Goal: Transaction & Acquisition: Purchase product/service

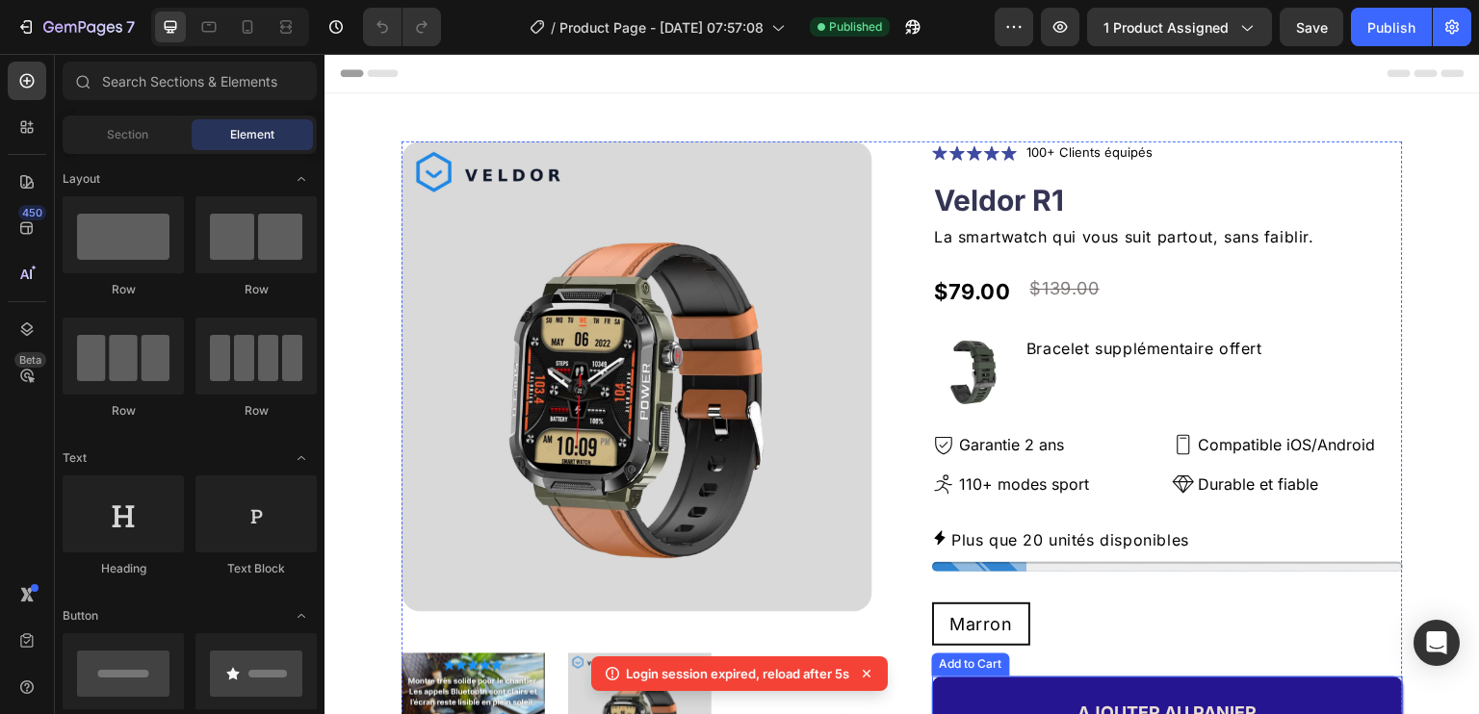
click at [1031, 686] on button "AJOUTER AU PANIER" at bounding box center [1167, 712] width 471 height 71
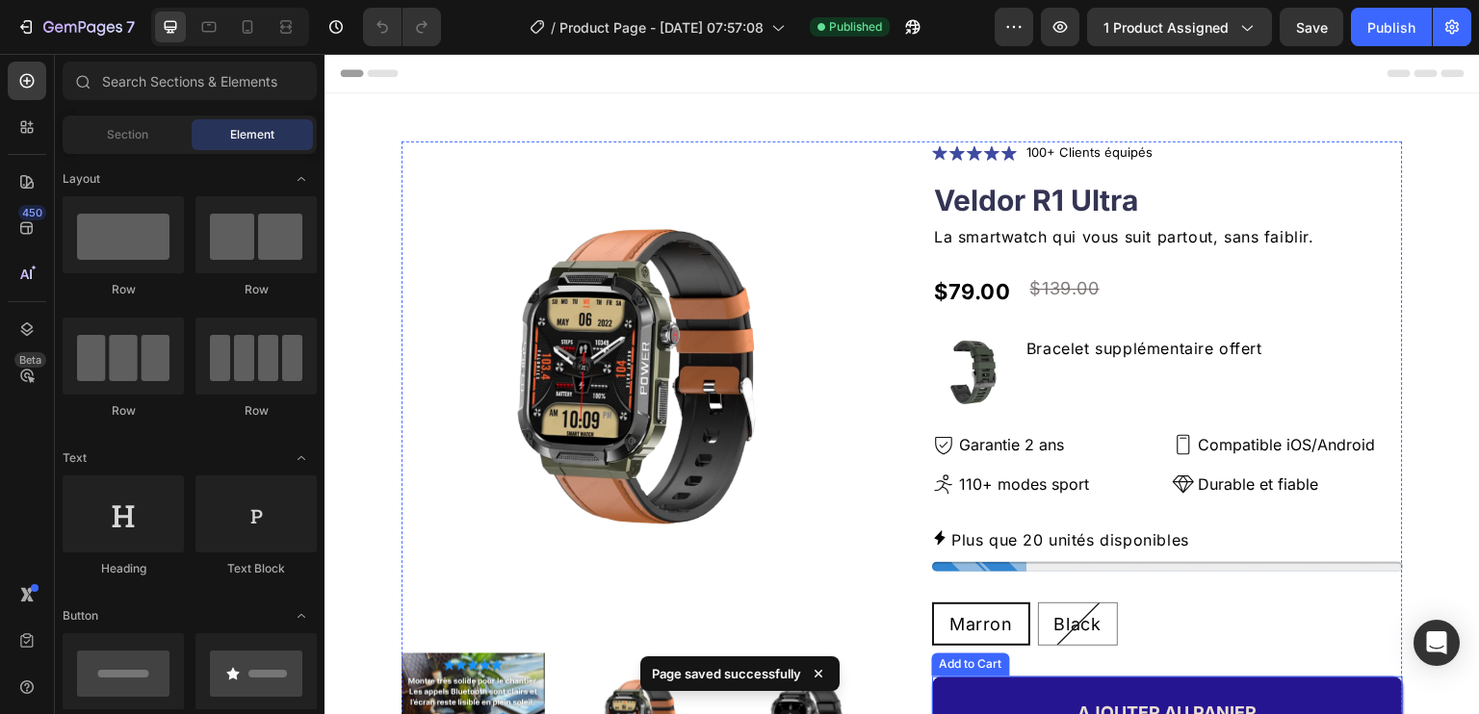
click at [987, 684] on button "AJOUTER AU PANIER" at bounding box center [1167, 712] width 471 height 71
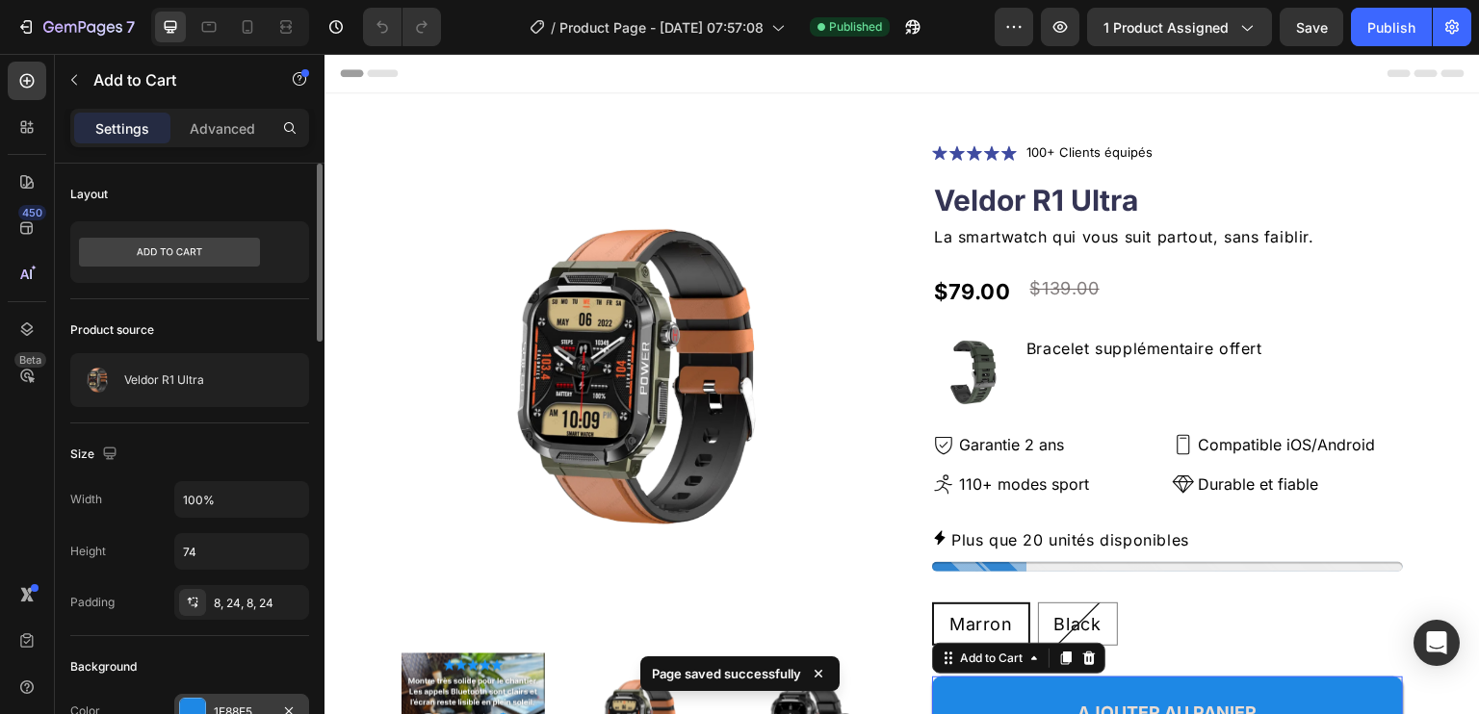
click at [236, 704] on div "1E88E5" at bounding box center [242, 712] width 56 height 17
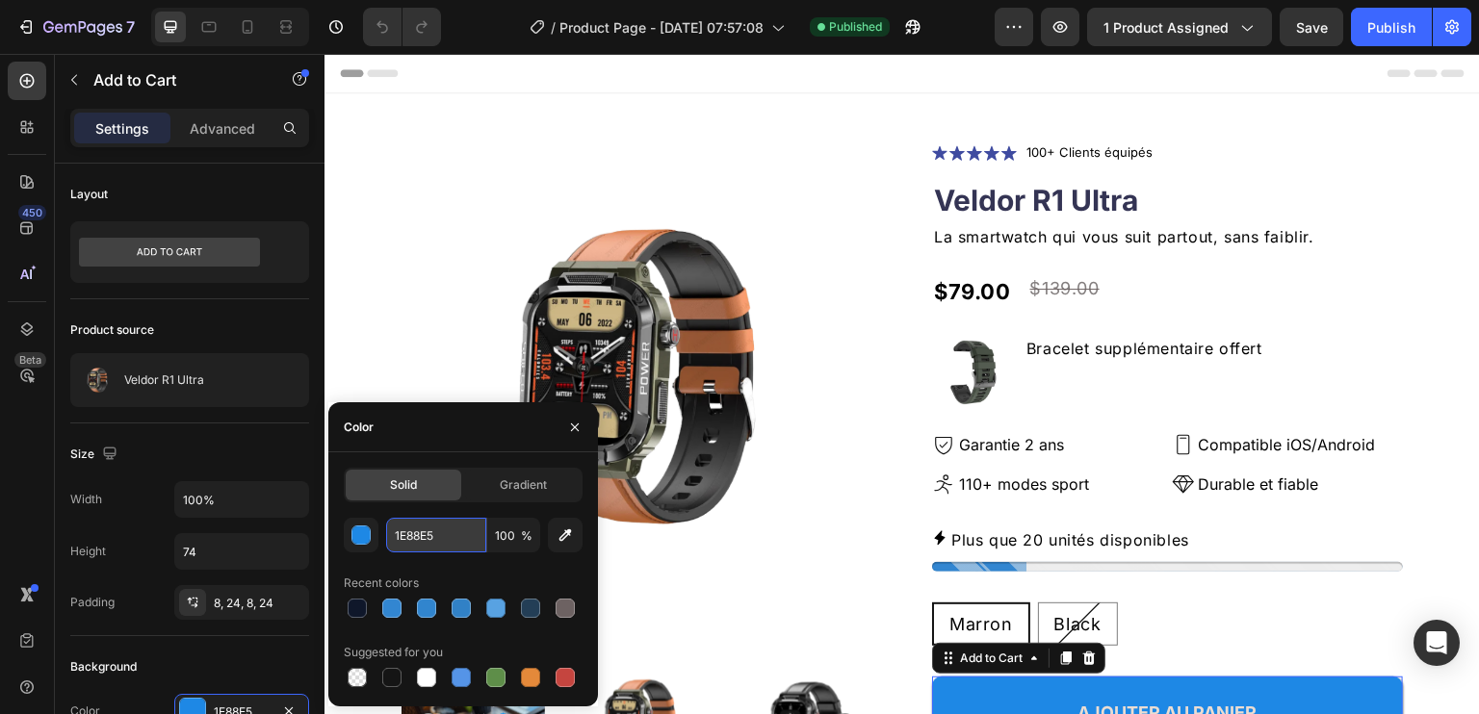
click at [416, 536] on input "1E88E5" at bounding box center [436, 535] width 100 height 35
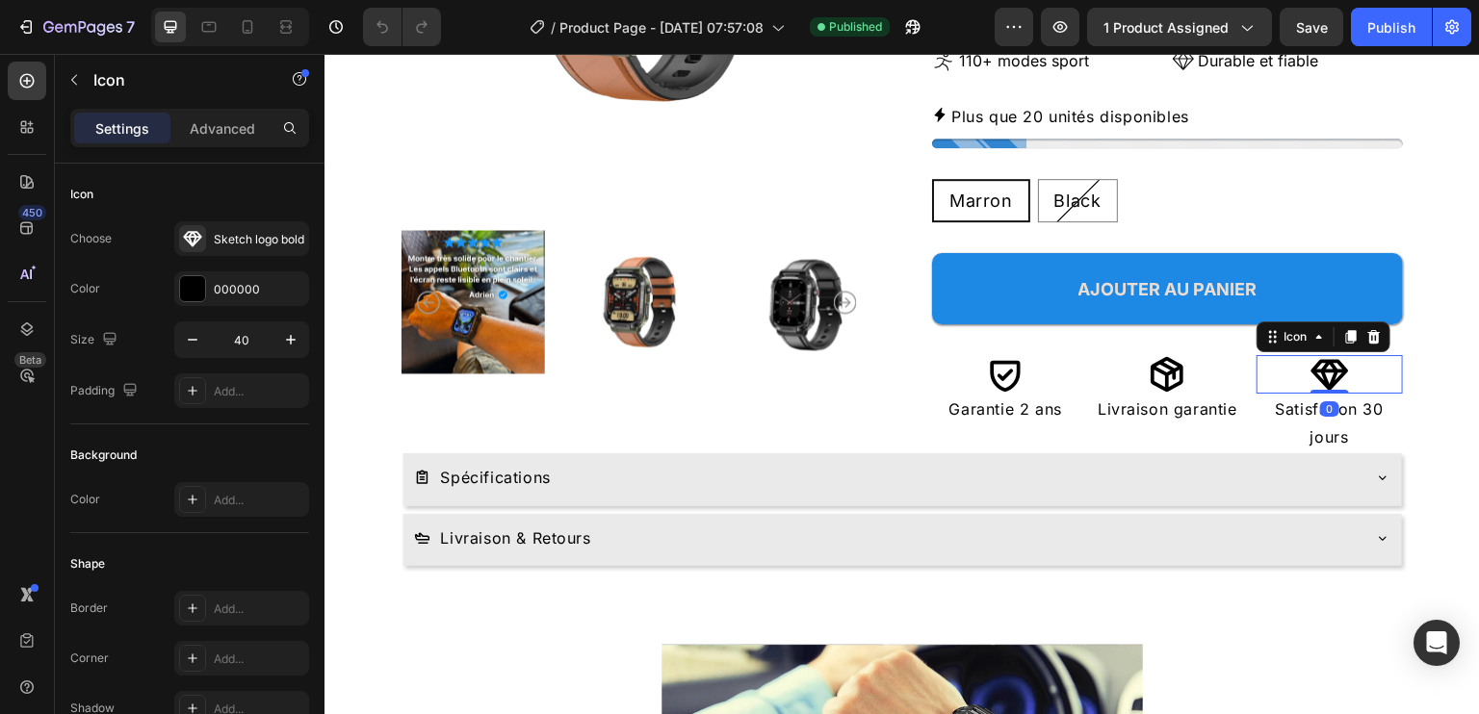
scroll to position [439, 0]
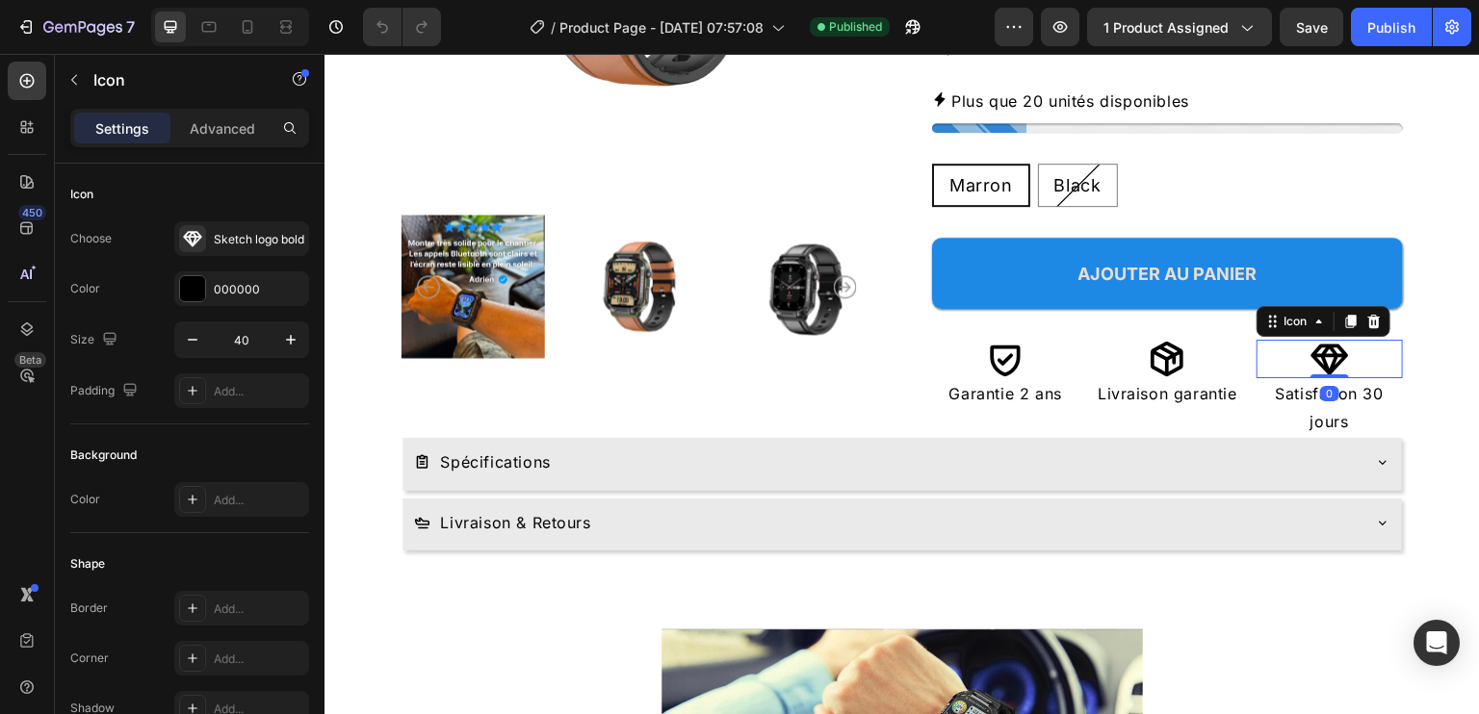
click at [994, 460] on div "Spécifications" at bounding box center [887, 463] width 946 height 34
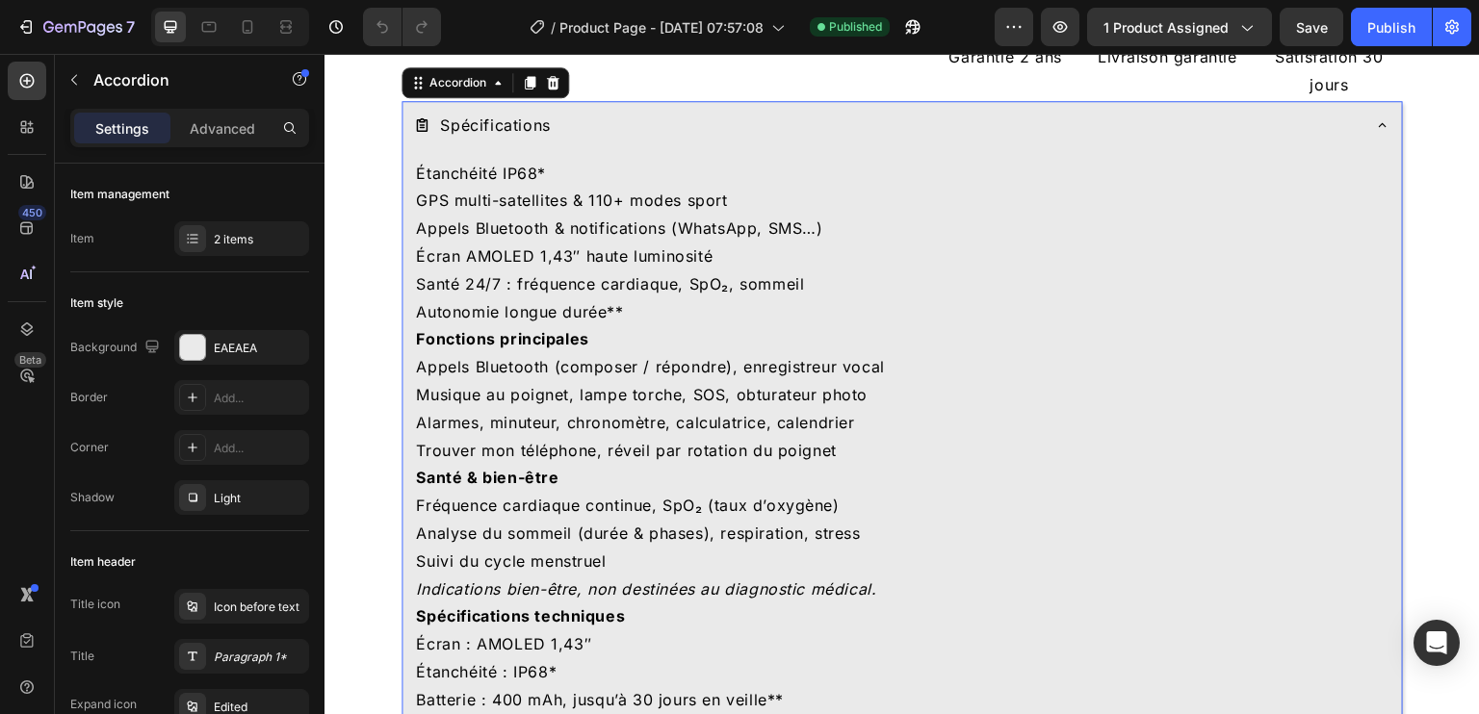
scroll to position [784, 0]
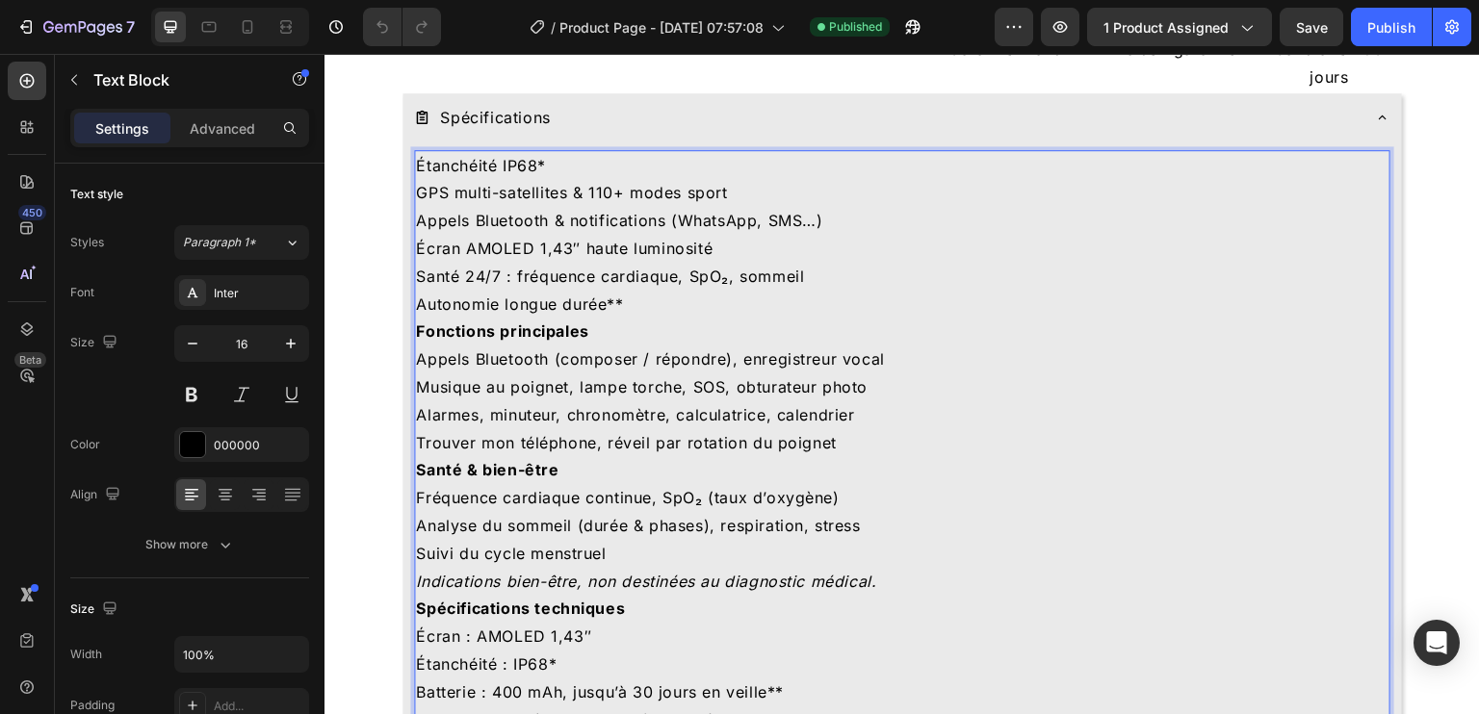
click at [418, 158] on p "Étanchéité IP68*" at bounding box center [902, 166] width 973 height 28
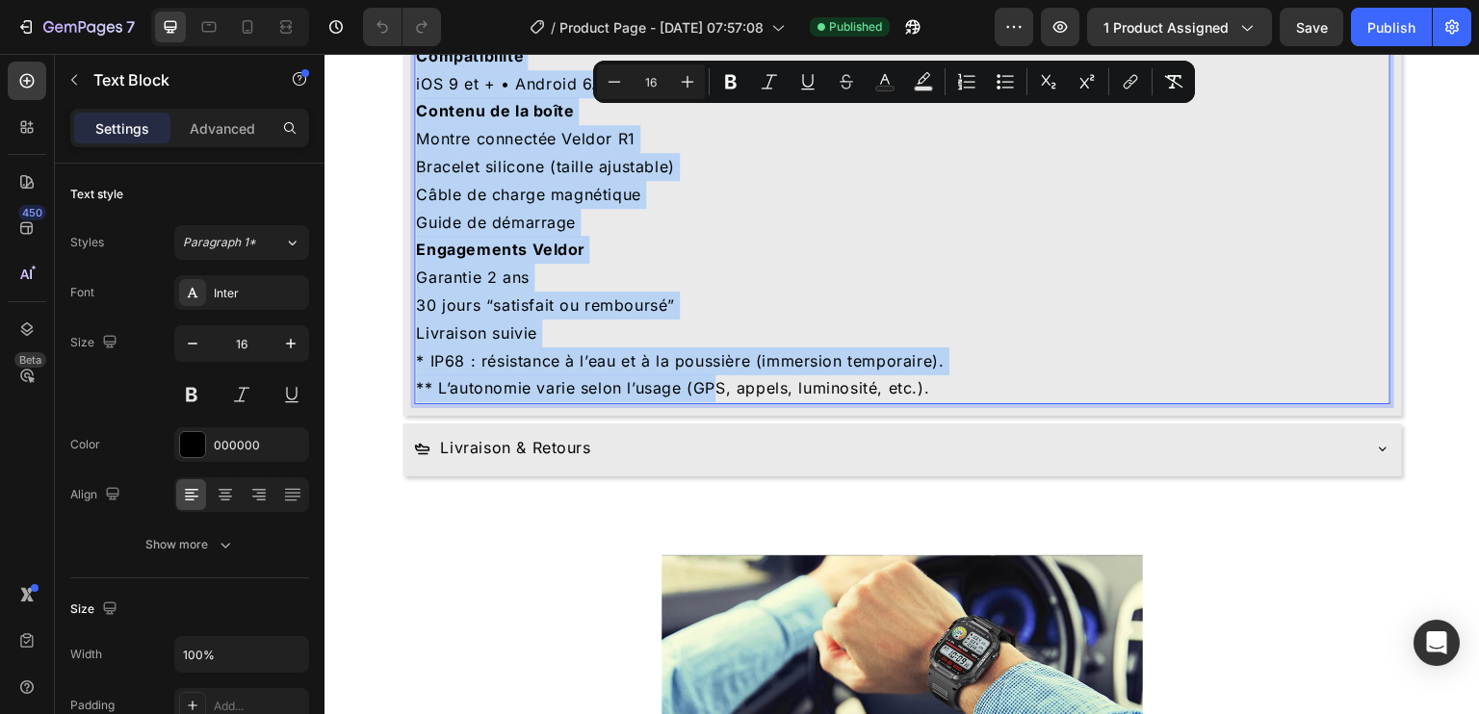
scroll to position [1649, 0]
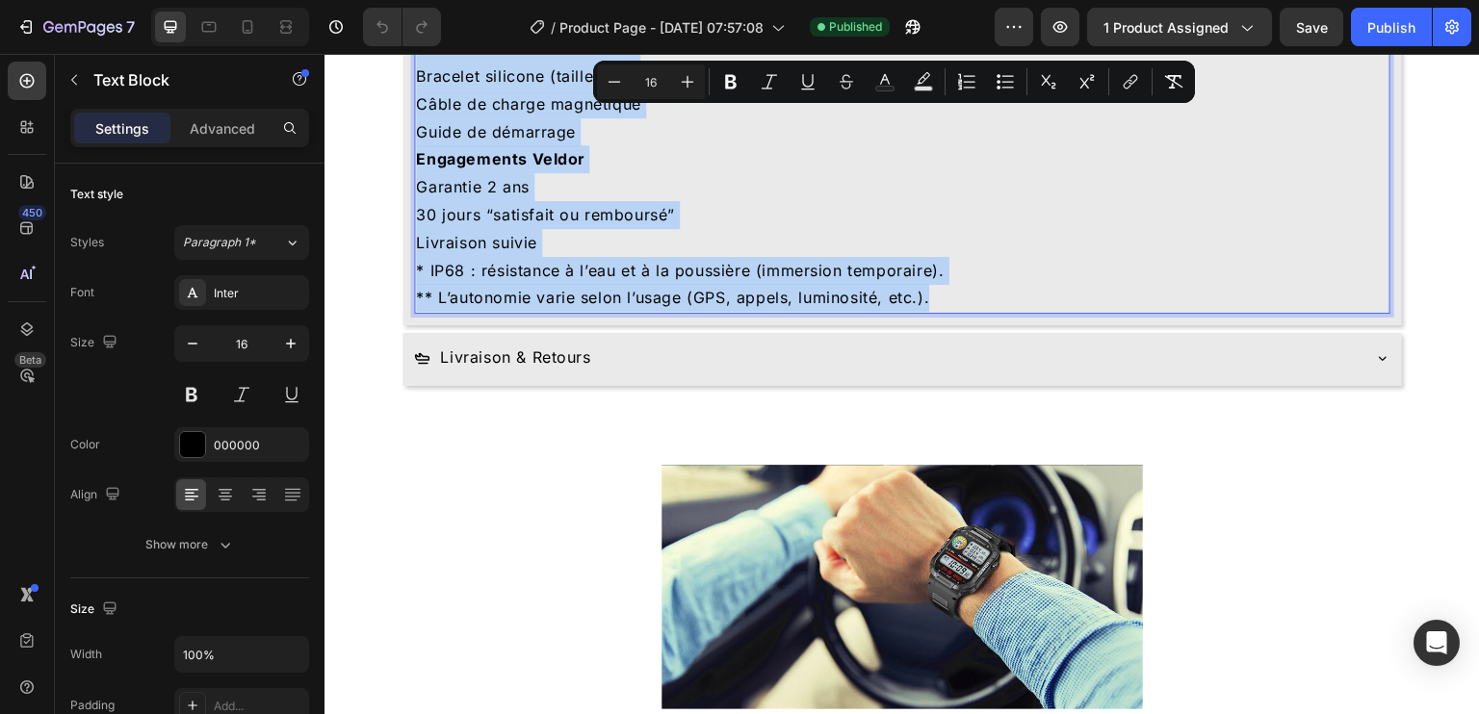
drag, startPoint x: 418, startPoint y: 158, endPoint x: 961, endPoint y: 304, distance: 562.4
copy div "Loremipsum DO68* SIT ametc-adipiscing & 963+ elits doeiu Tempor Incididun & utl…"
click at [726, 186] on p "Garantie 2 ans" at bounding box center [902, 187] width 973 height 28
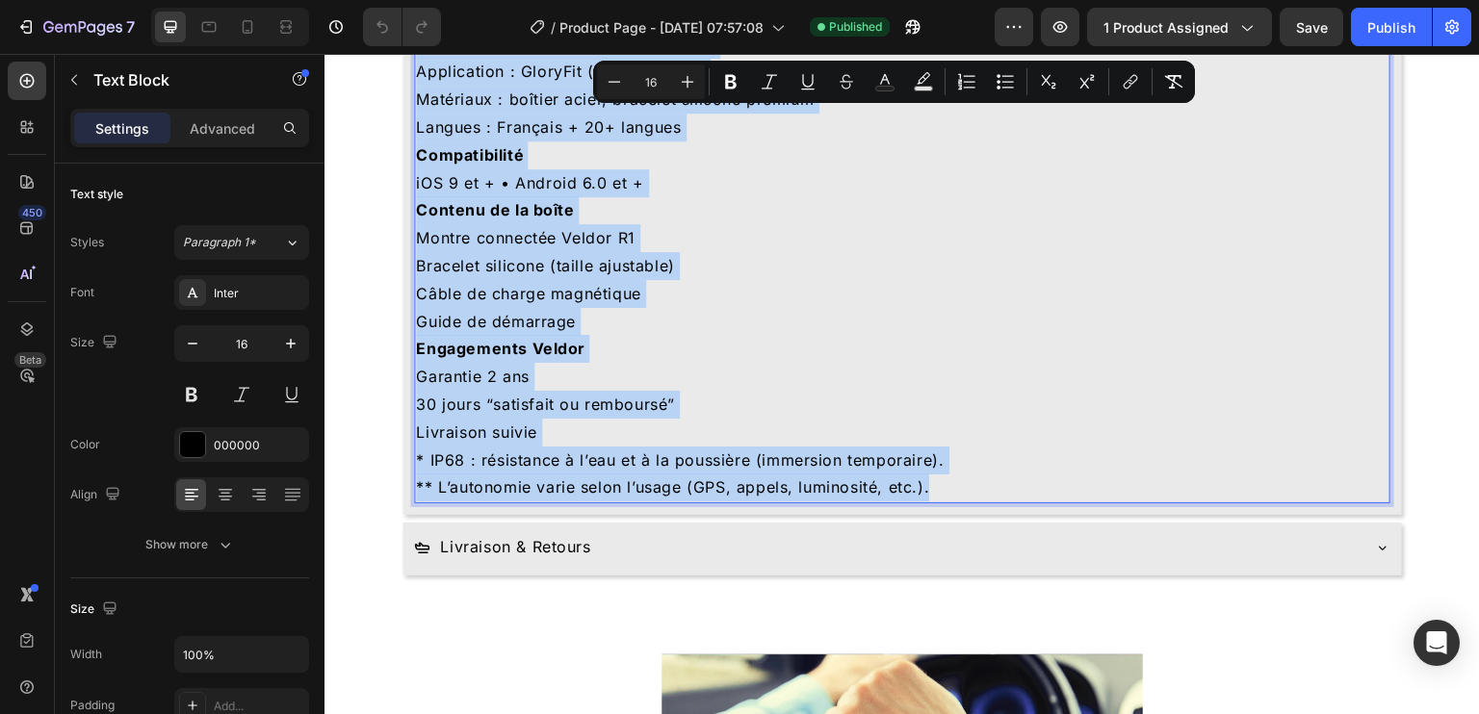
scroll to position [1458, 0]
click at [786, 254] on p "Bracelet silicone (taille ajustable)" at bounding box center [902, 268] width 973 height 28
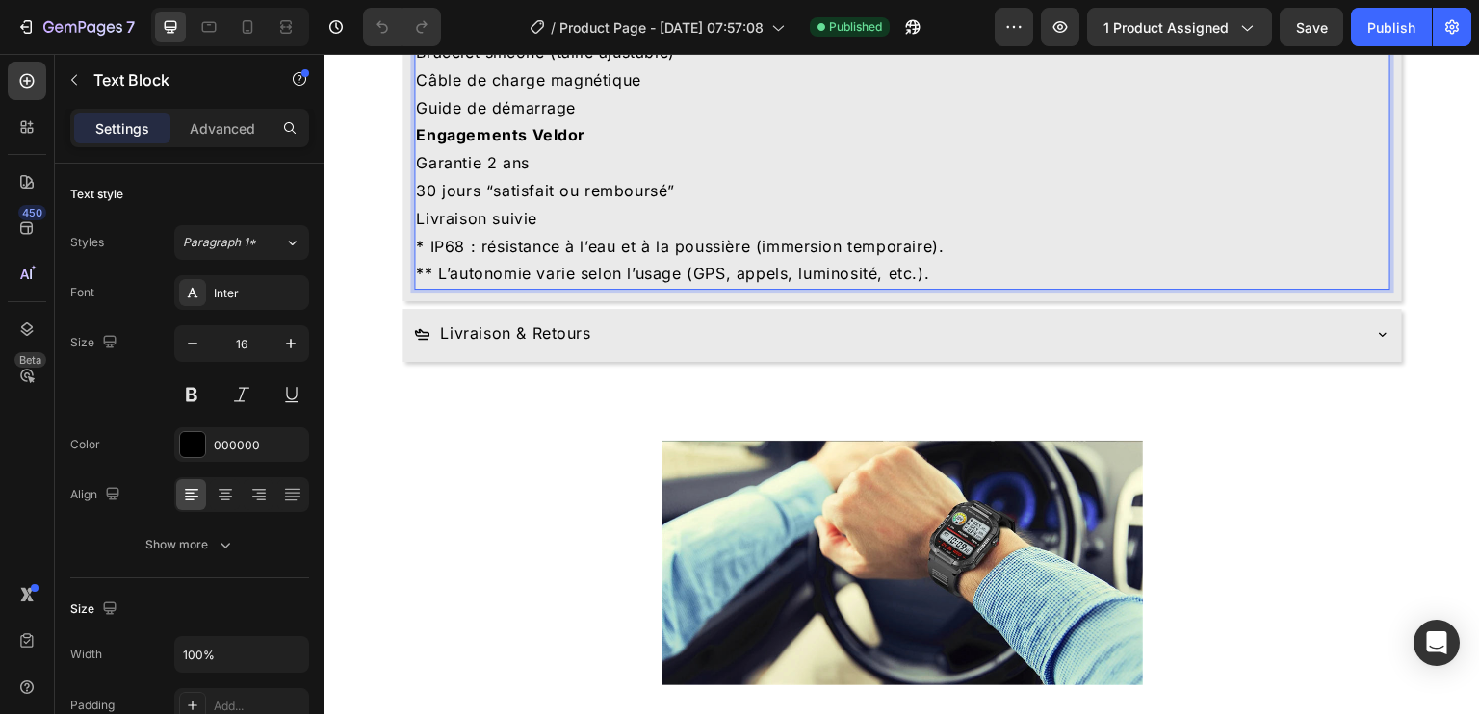
scroll to position [1675, 0]
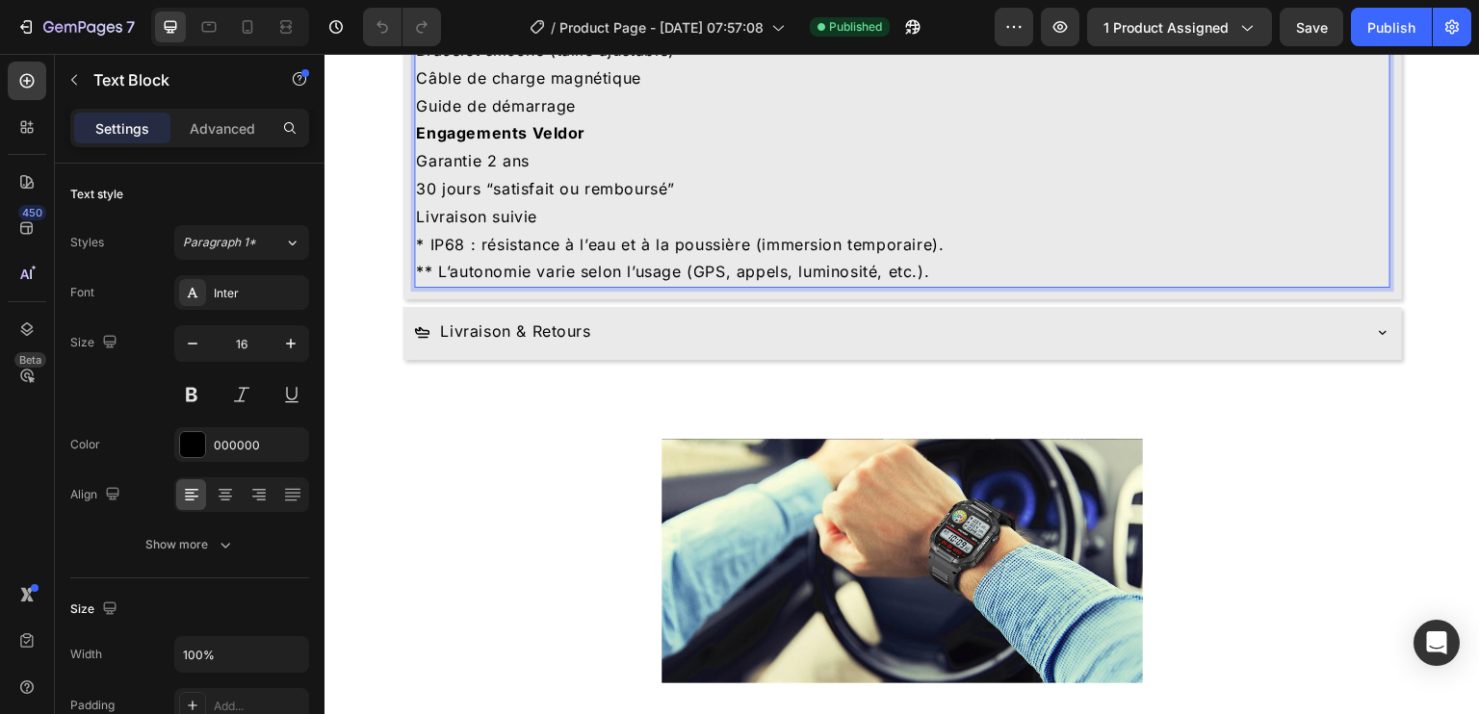
click at [779, 335] on div "Livraison & Retours" at bounding box center [887, 332] width 946 height 34
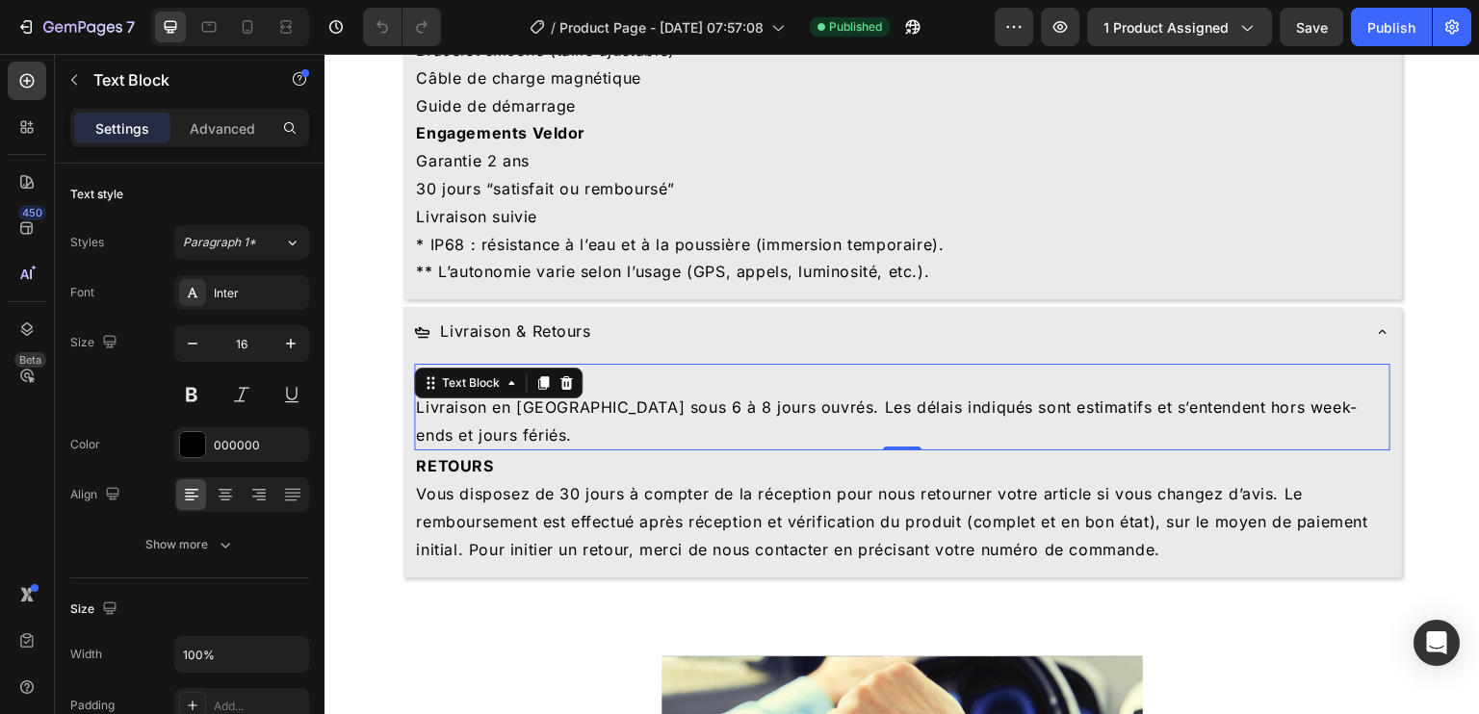
click at [569, 414] on p "Livraison en [GEOGRAPHIC_DATA] sous 6 à 8 jours ouvrés. Les délais indiqués son…" at bounding box center [902, 422] width 973 height 56
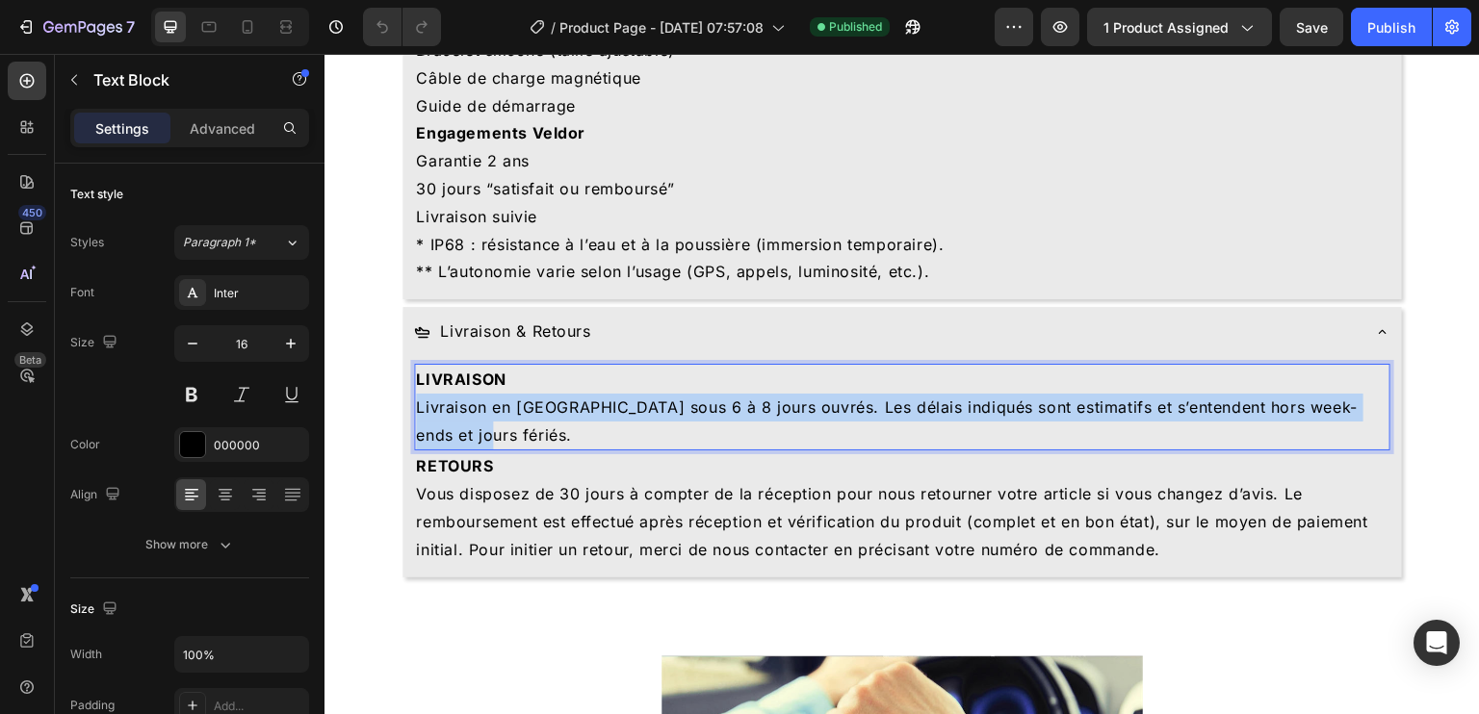
click at [569, 414] on p "Livraison en [GEOGRAPHIC_DATA] sous 6 à 8 jours ouvrés. Les délais indiqués son…" at bounding box center [902, 422] width 973 height 56
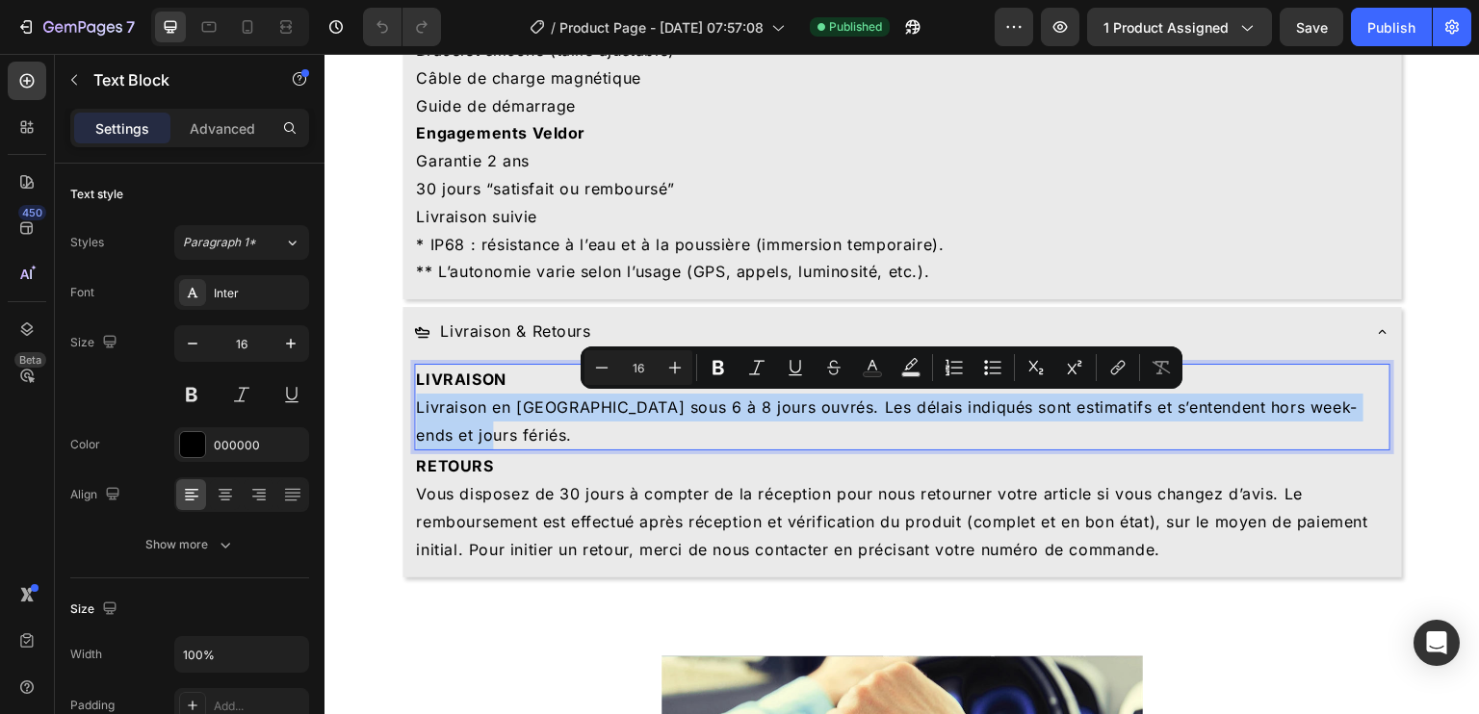
copy p "Livraison en [GEOGRAPHIC_DATA] sous 6 à 8 jours ouvrés. Les délais indiqués son…"
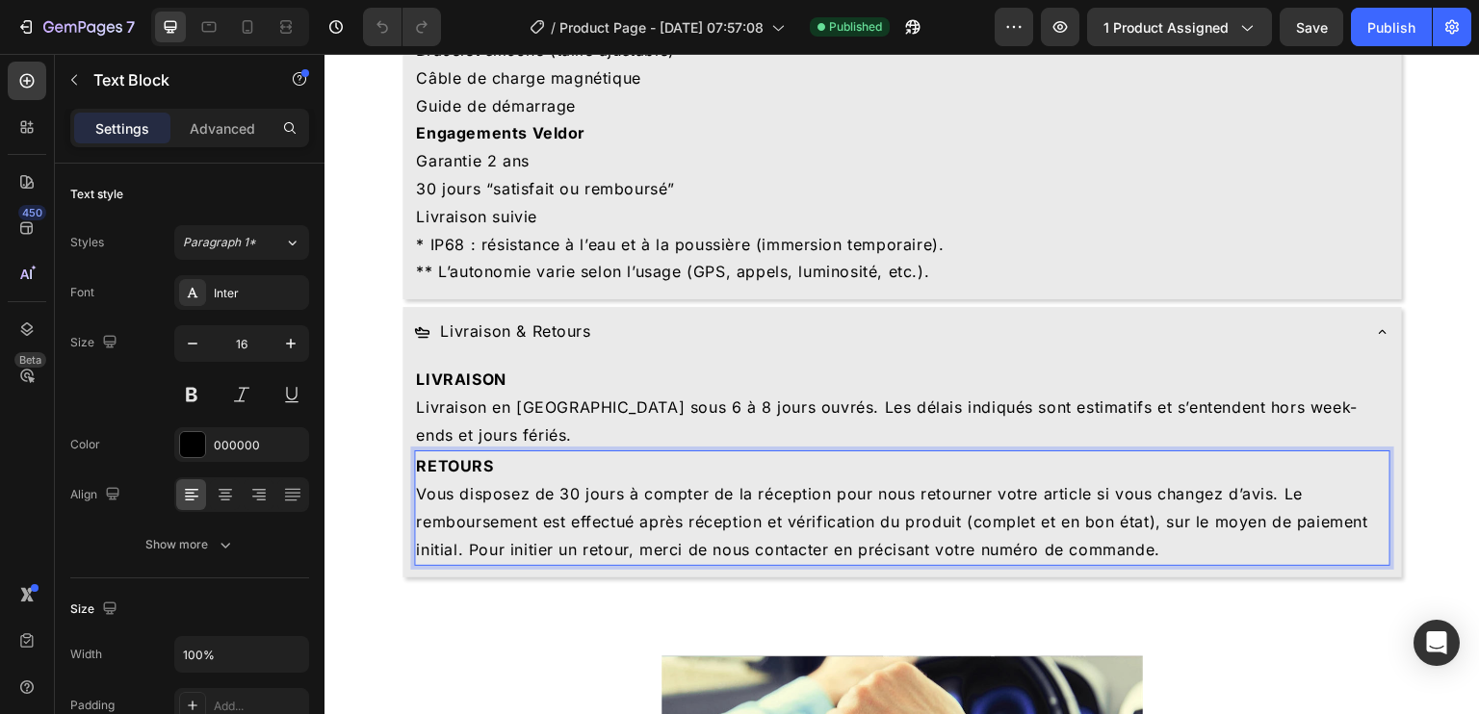
click at [740, 518] on p "Vous disposez de 30 jours à compter de la réception pour nous retourner votre a…" at bounding box center [902, 521] width 973 height 83
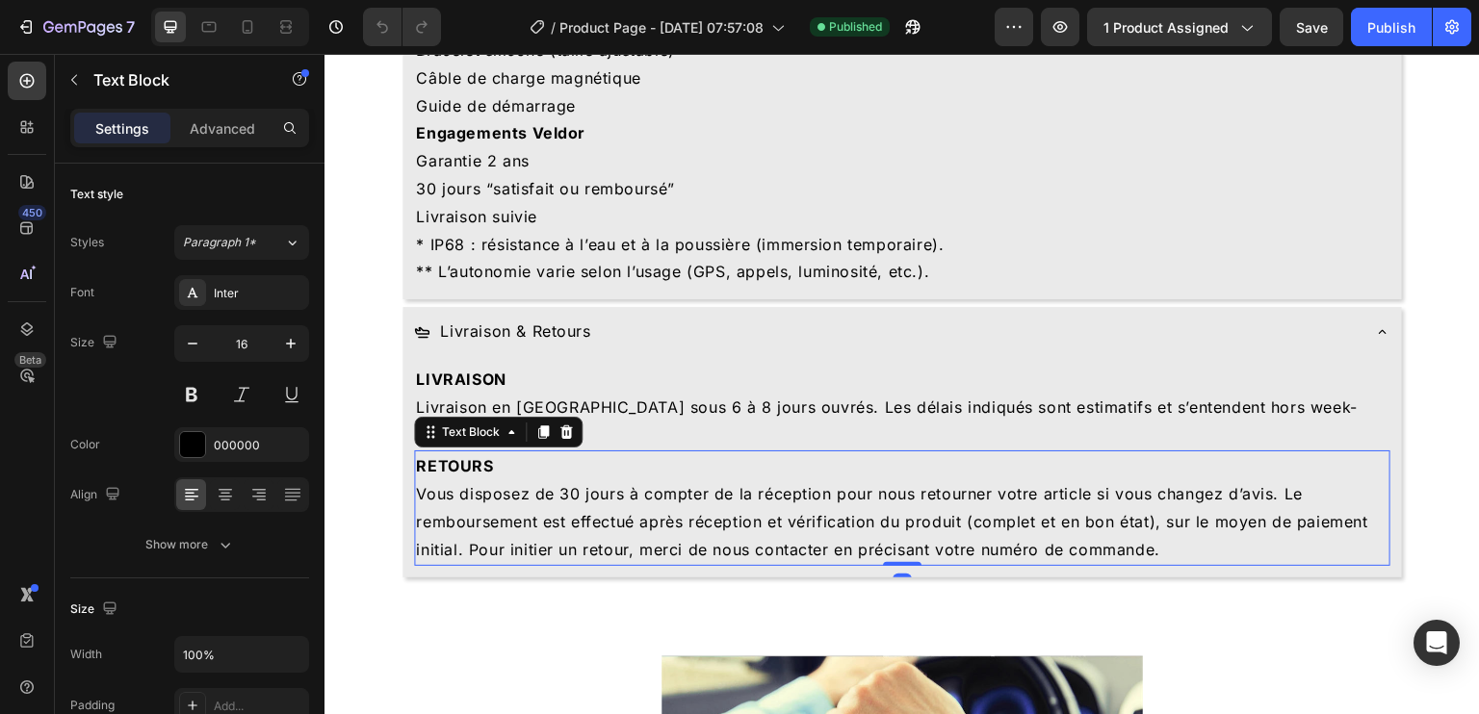
click at [740, 518] on p "Vous disposez de 30 jours à compter de la réception pour nous retourner votre a…" at bounding box center [902, 521] width 973 height 83
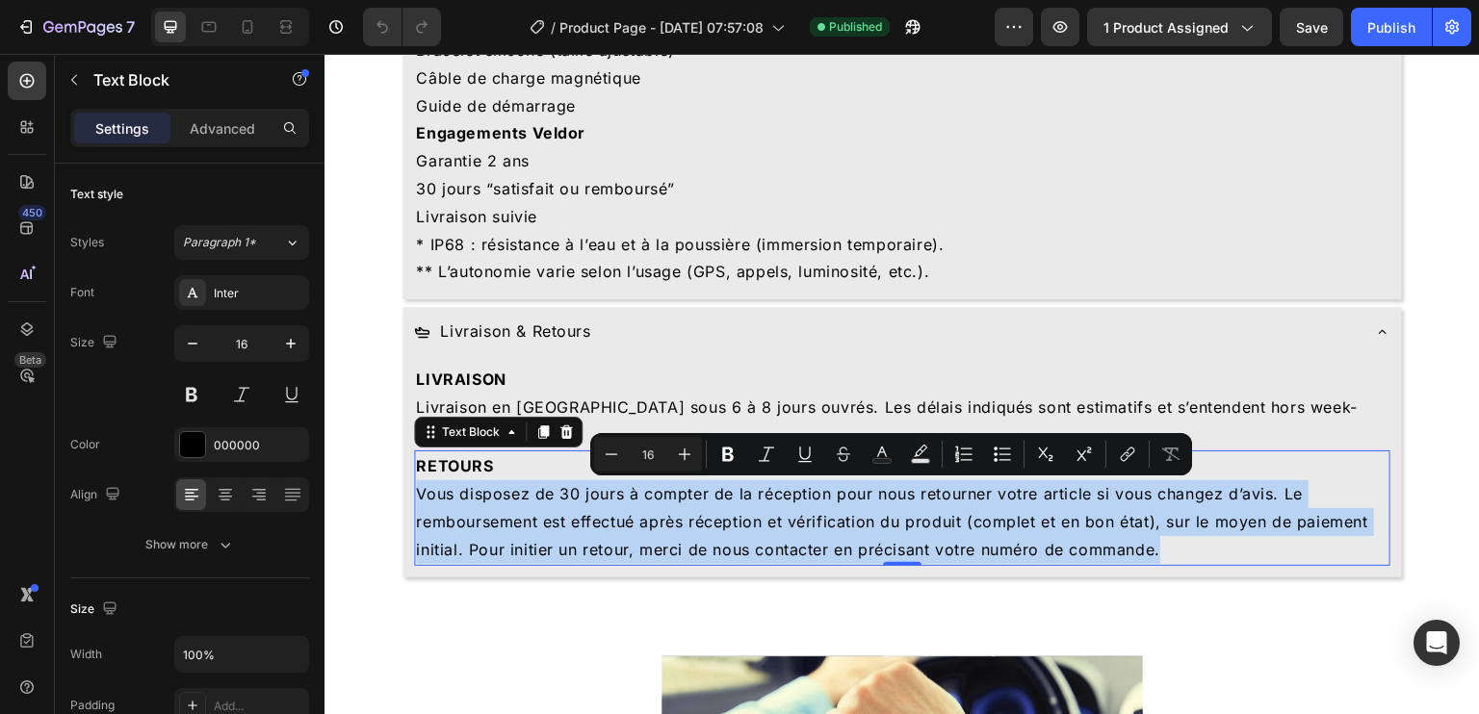
copy p "Vous disposez de 30 jours à compter de la réception pour nous retourner votre a…"
